Goal: Task Accomplishment & Management: Use online tool/utility

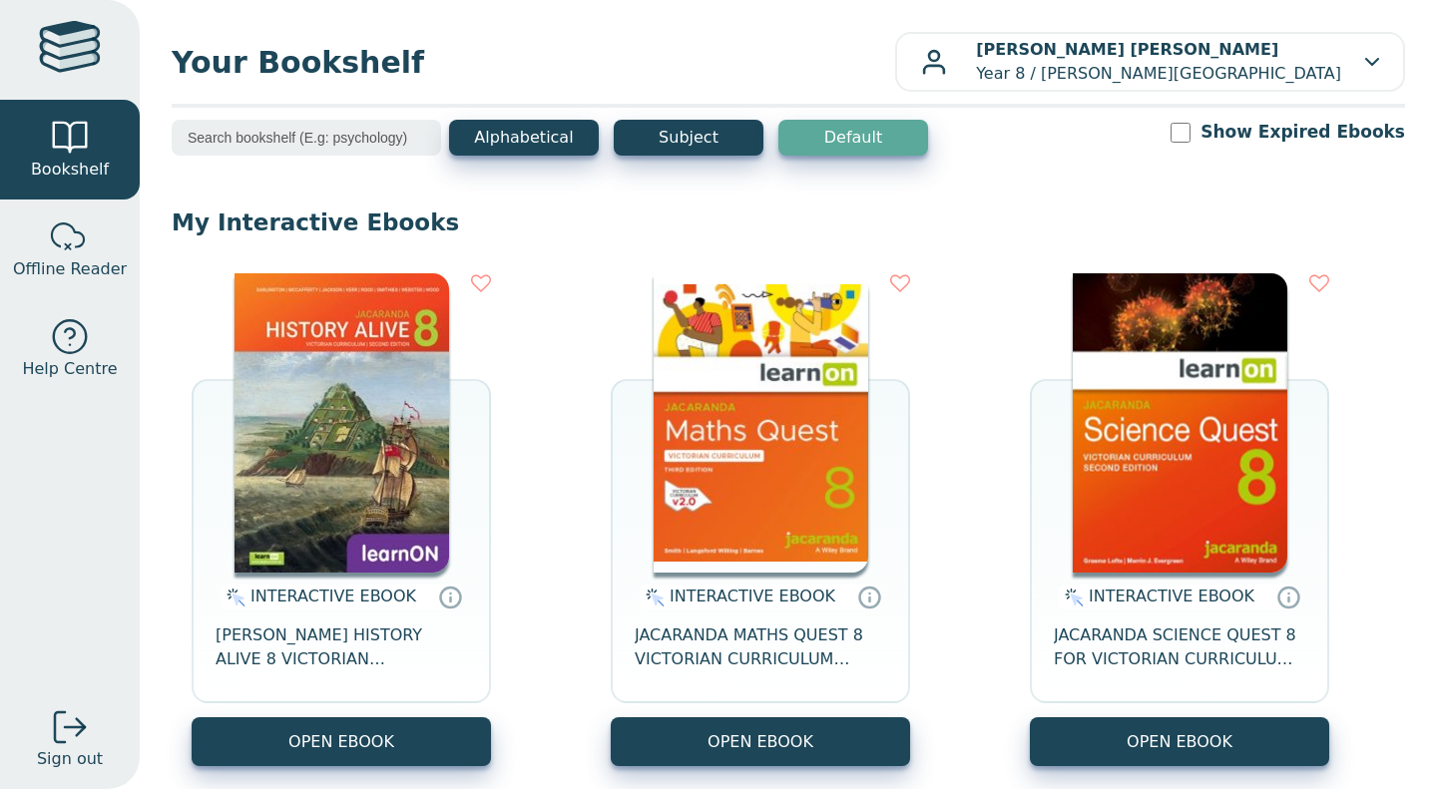
click at [643, 717] on button "OPEN EBOOK" at bounding box center [760, 741] width 299 height 49
